Goal: Browse casually: Explore the website without a specific task or goal

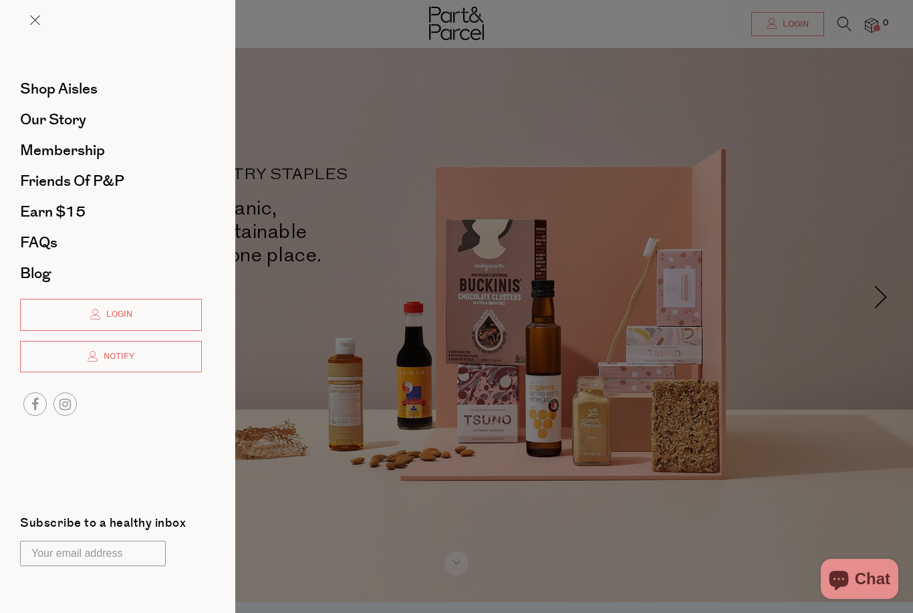
click at [31, 85] on span "Shop Aisles" at bounding box center [59, 88] width 78 height 21
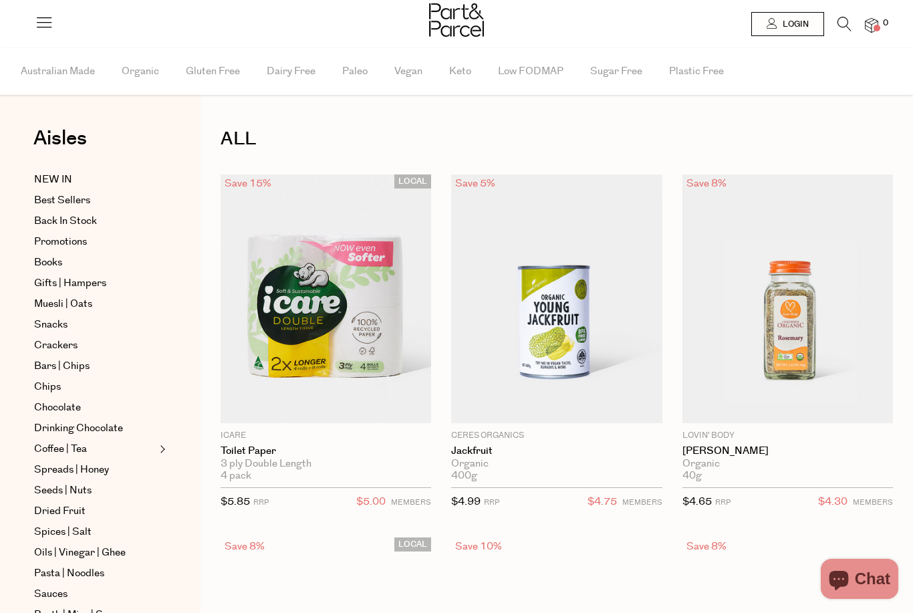
click at [35, 22] on icon at bounding box center [44, 22] width 19 height 19
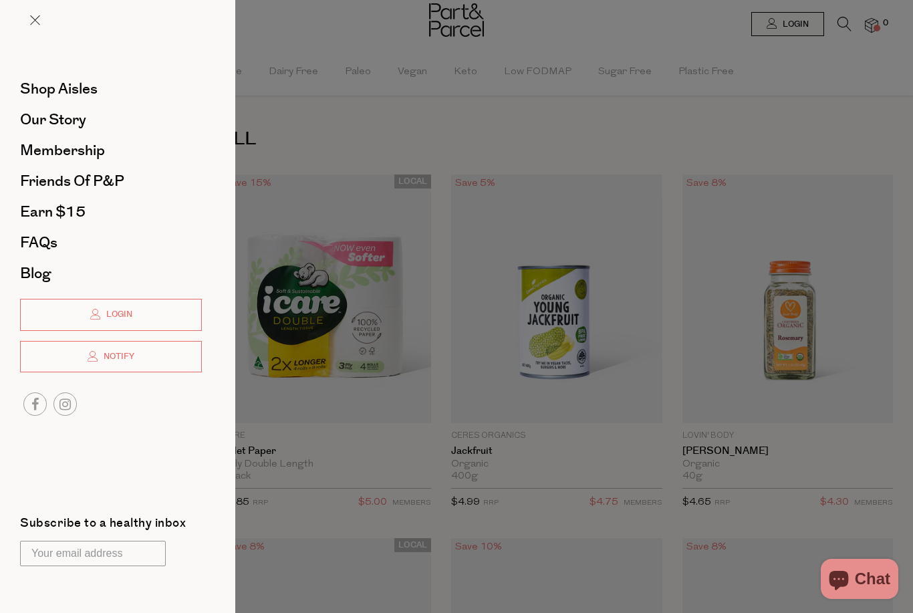
click at [44, 177] on span "Friends of P&P" at bounding box center [72, 181] width 104 height 21
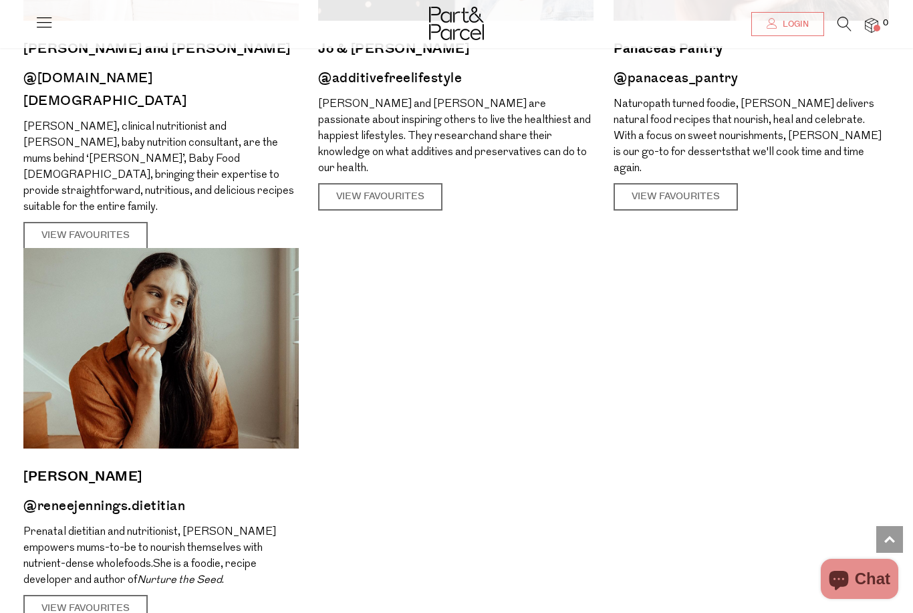
scroll to position [2041, 0]
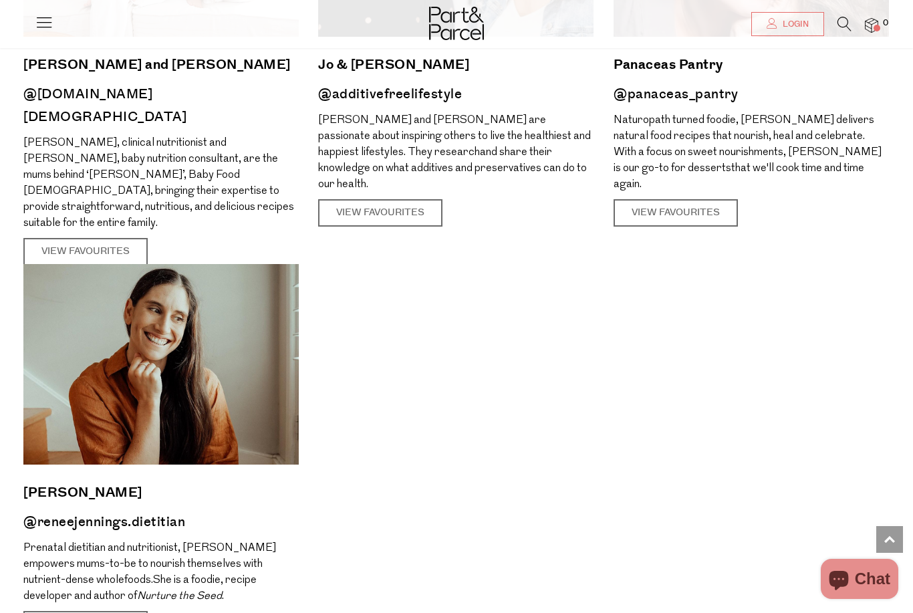
click at [66, 238] on link "View Favourites" at bounding box center [85, 252] width 124 height 28
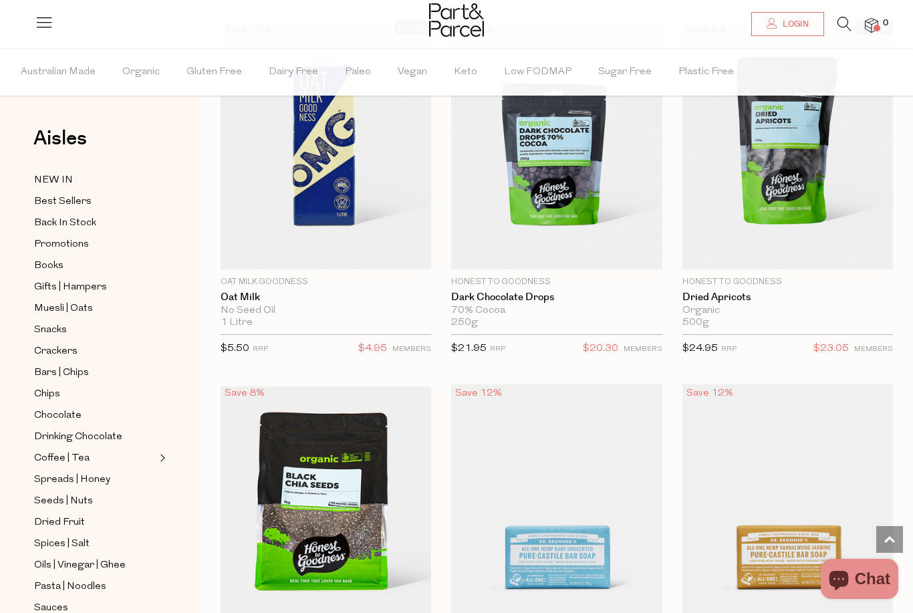
scroll to position [5656, 0]
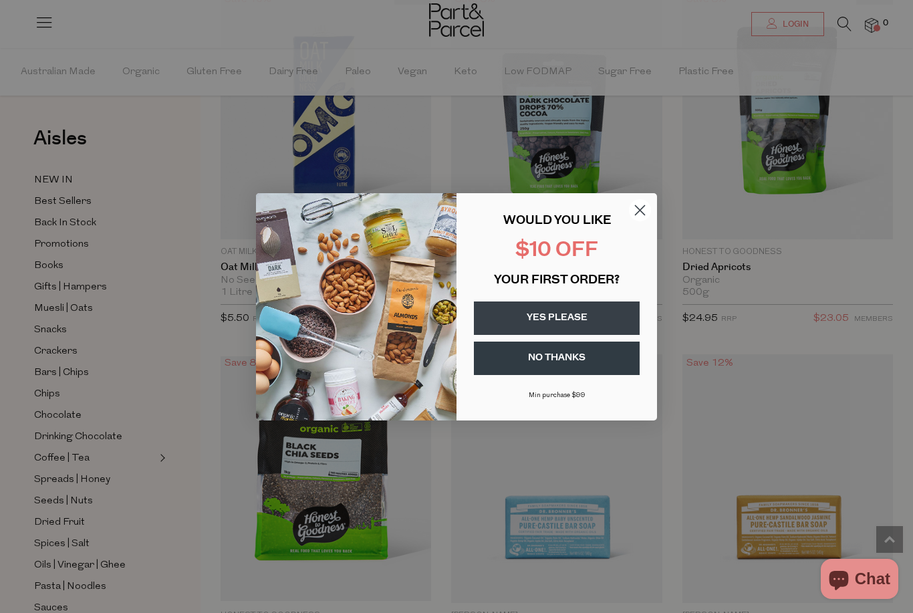
click at [635, 221] on circle "Close dialog" at bounding box center [640, 210] width 22 height 22
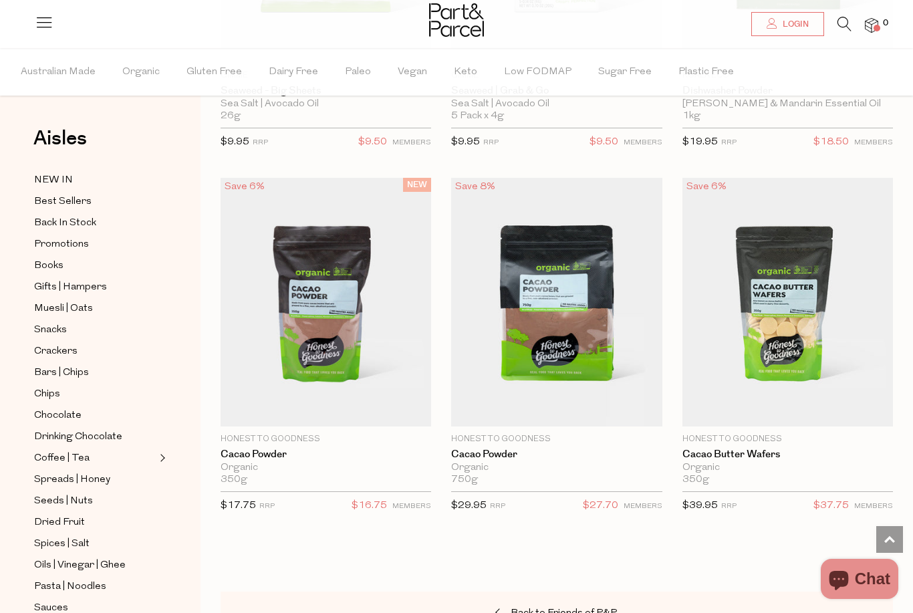
scroll to position [10213, 0]
